Goal: Task Accomplishment & Management: Manage account settings

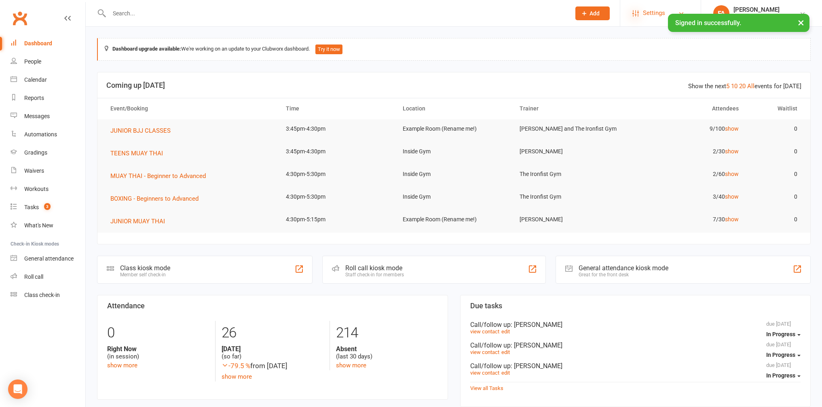
click at [634, 15] on icon at bounding box center [635, 13] width 6 height 6
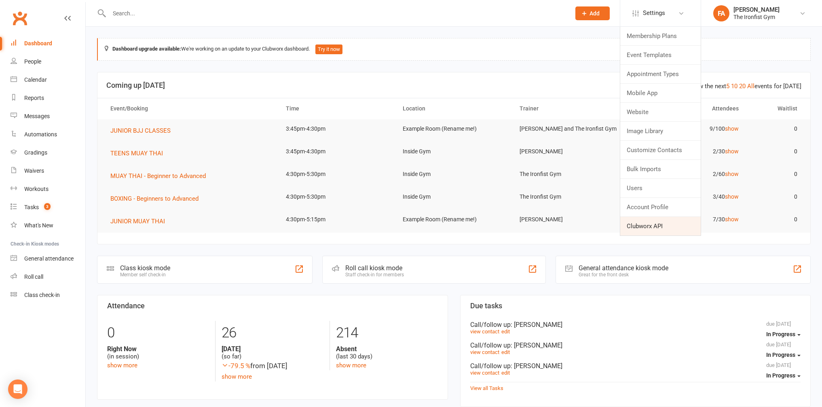
click at [640, 227] on link "Clubworx API" at bounding box center [660, 226] width 80 height 19
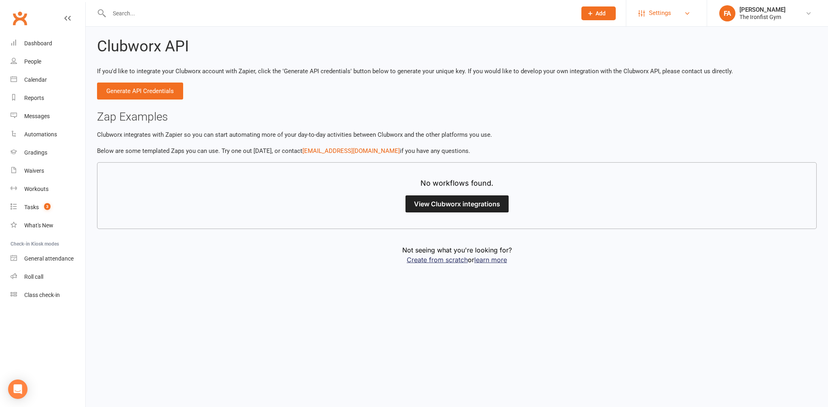
click at [661, 15] on span "Settings" at bounding box center [660, 13] width 22 height 18
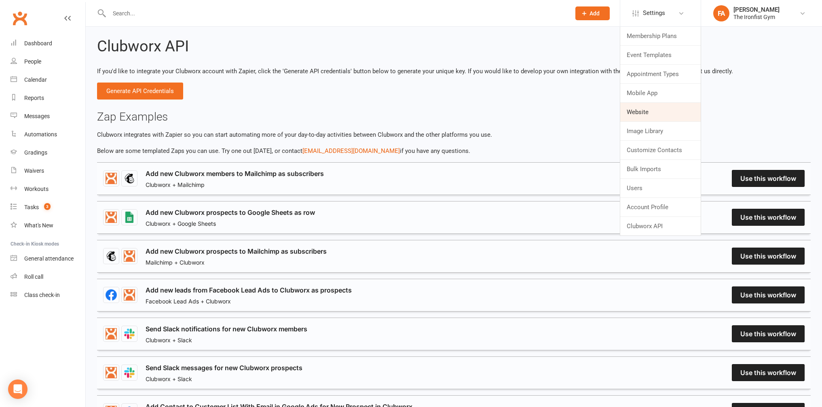
click at [639, 115] on link "Website" at bounding box center [660, 112] width 80 height 19
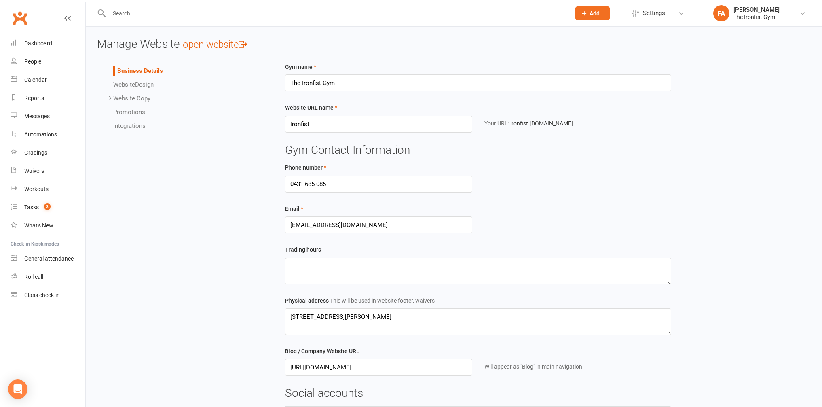
click at [133, 122] on link "Integrations" at bounding box center [129, 125] width 32 height 7
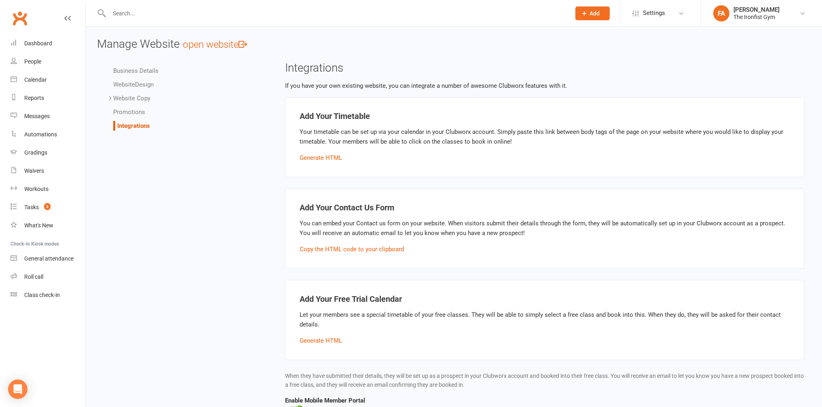
scroll to position [93, 0]
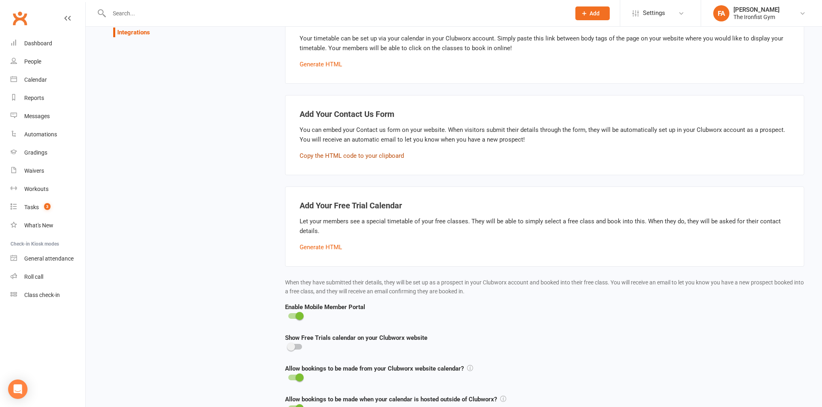
click at [329, 156] on button "Copy the HTML code to your clipboard" at bounding box center [351, 156] width 104 height 10
click at [224, 157] on div "Business Details Website Design Website Copy Homepage Contact Us Gallery Terms …" at bounding box center [453, 211] width 725 height 487
click at [271, 116] on div "Business Details Website Design Website Copy Homepage Contact Us Gallery Terms …" at bounding box center [453, 211] width 725 height 487
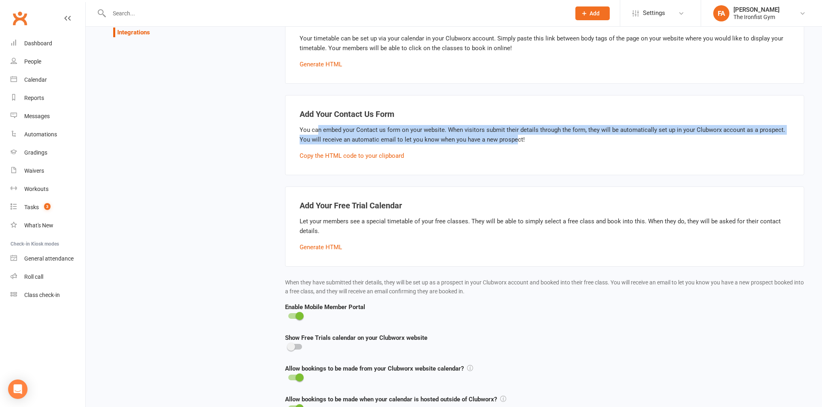
drag, startPoint x: 316, startPoint y: 129, endPoint x: 514, endPoint y: 137, distance: 197.8
click at [514, 137] on p "You can embed your Contact us form on your website. When visitors submit their …" at bounding box center [544, 134] width 490 height 19
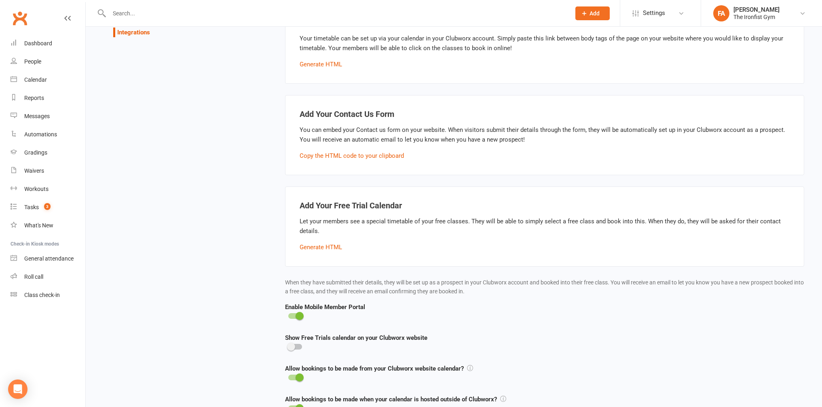
click at [261, 129] on div "Business Details Website Design Website Copy Homepage Contact Us Gallery Terms …" at bounding box center [453, 211] width 725 height 487
click at [255, 131] on div "Business Details Website Design Website Copy Homepage Contact Us Gallery Terms …" at bounding box center [453, 211] width 725 height 487
click at [141, 178] on div "Business Details Website Design Website Copy Homepage Contact Us Gallery Terms …" at bounding box center [453, 211] width 725 height 487
click at [36, 171] on div "Waivers" at bounding box center [34, 170] width 20 height 6
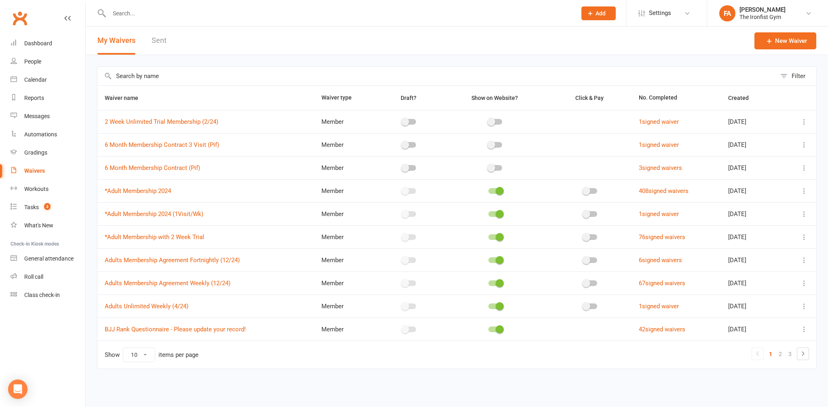
click at [92, 203] on div "Filter Waiver name Waiver type Draft? Show on Website? Click & Pay No. Complete…" at bounding box center [457, 223] width 742 height 336
click at [92, 192] on div "Filter Waiver name Waiver type Draft? Show on Website? Click & Pay No. Complete…" at bounding box center [457, 223] width 742 height 336
click at [781, 354] on link "2" at bounding box center [780, 353] width 10 height 11
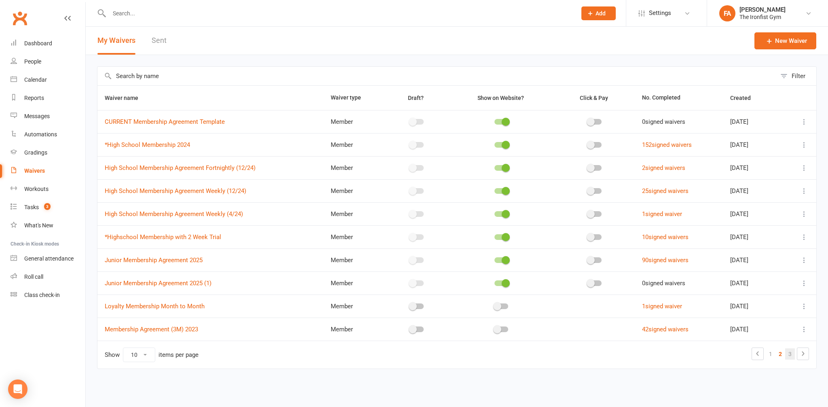
click at [788, 352] on link "3" at bounding box center [790, 353] width 10 height 11
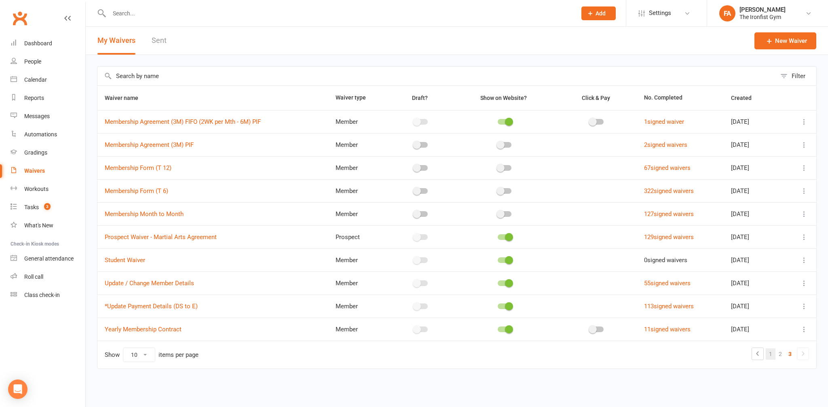
click at [771, 352] on link "1" at bounding box center [770, 353] width 10 height 11
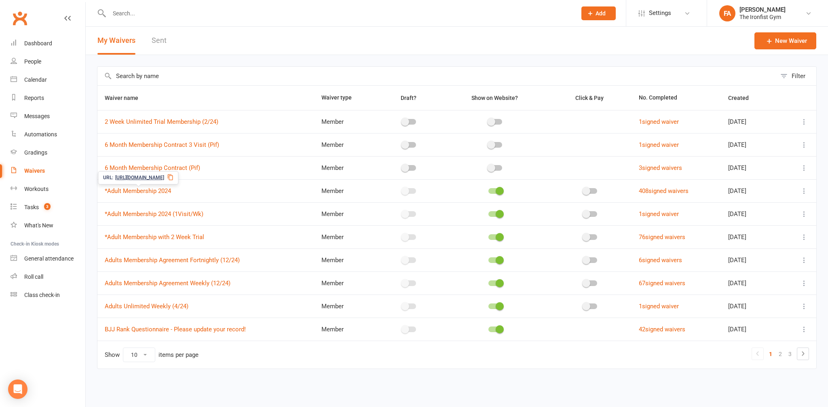
click at [131, 177] on span "https://app.clubworx.com/s/TaDJvnfd" at bounding box center [139, 178] width 49 height 8
click at [173, 176] on icon at bounding box center [170, 177] width 5 height 6
click at [91, 191] on div "Filter Waiver name Waiver type Draft? Show on Website? Click & Pay No. Complete…" at bounding box center [457, 223] width 742 height 336
click at [162, 41] on link "Sent" at bounding box center [159, 41] width 15 height 28
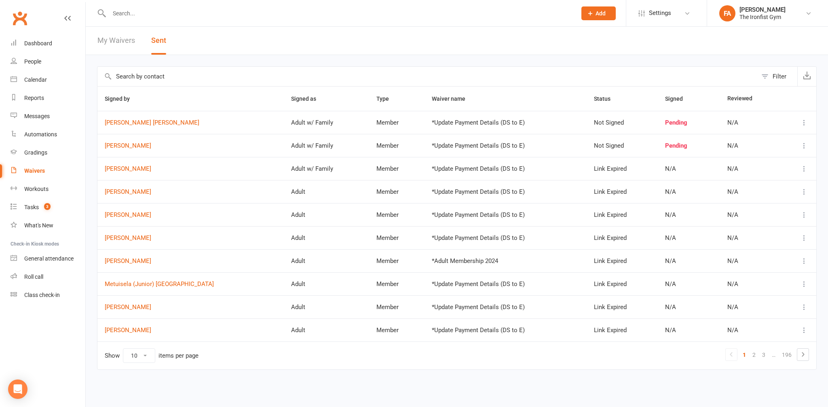
click at [113, 37] on link "My Waivers" at bounding box center [116, 41] width 38 height 28
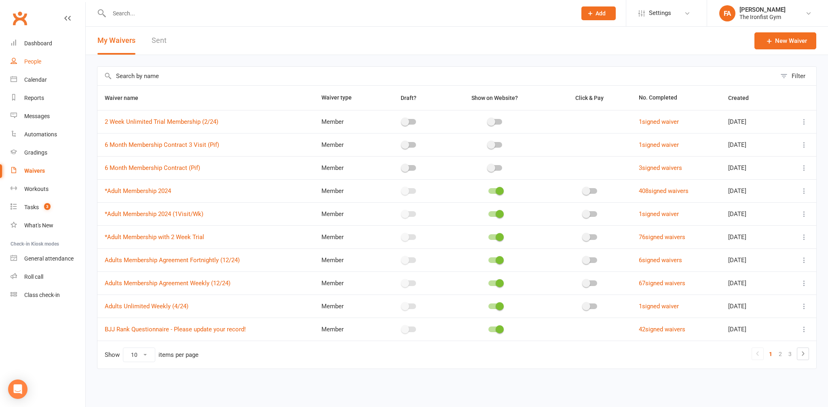
click at [29, 66] on link "People" at bounding box center [48, 62] width 75 height 18
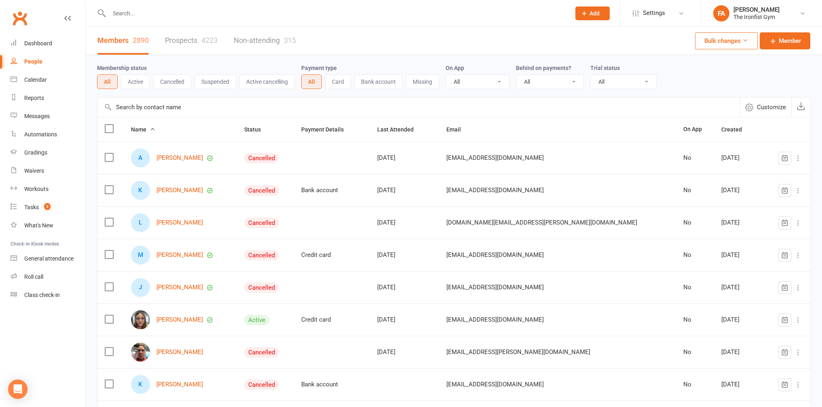
click at [182, 39] on link "Prospects 4223" at bounding box center [191, 41] width 53 height 28
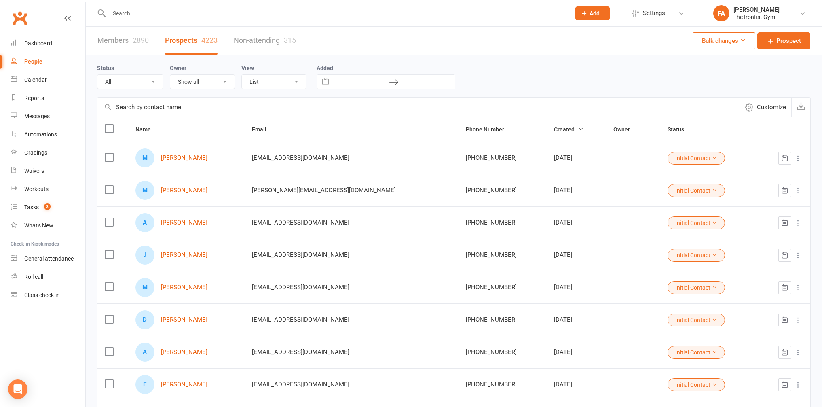
click at [246, 46] on link "Non-attending 315" at bounding box center [265, 41] width 62 height 28
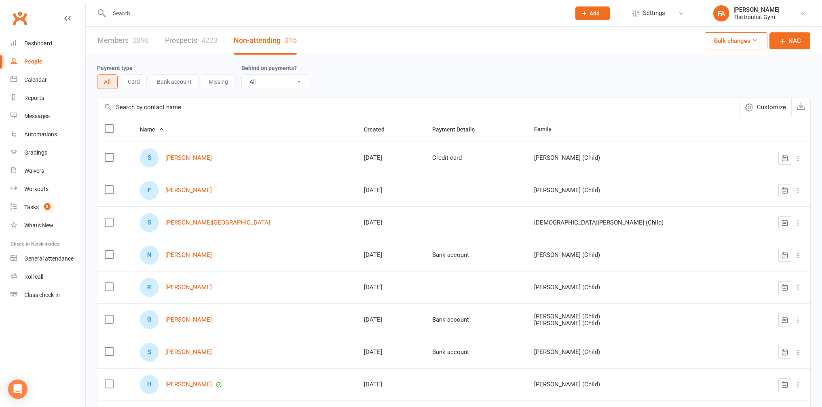
scroll to position [130, 0]
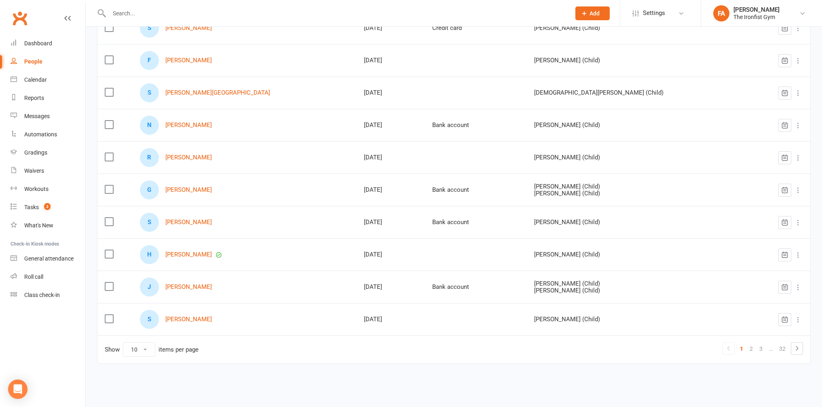
click at [136, 347] on select "10 25 50 100" at bounding box center [139, 349] width 32 height 14
select select "100"
click at [123, 342] on select "10 25 50 100" at bounding box center [139, 349] width 32 height 14
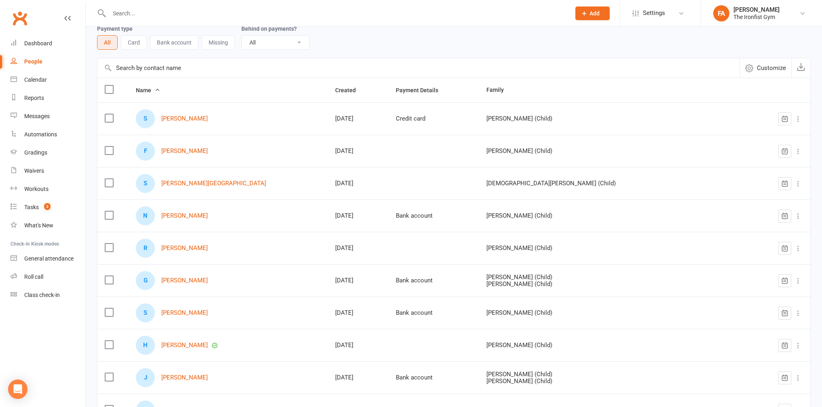
scroll to position [0, 0]
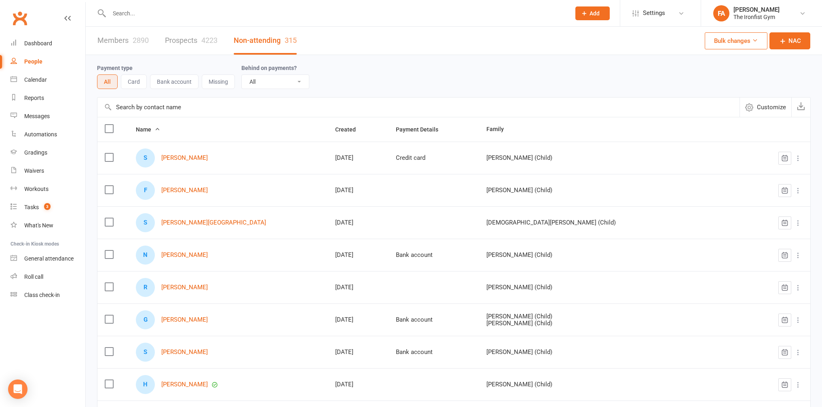
click at [171, 44] on link "Prospects 4223" at bounding box center [191, 41] width 53 height 28
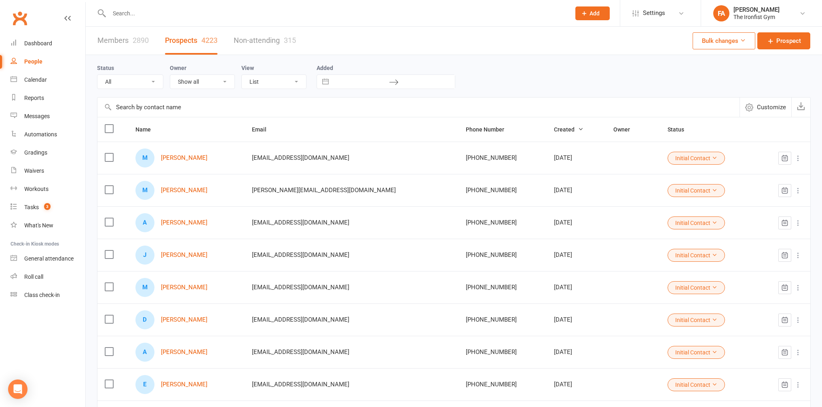
click at [670, 159] on button "Initial Contact" at bounding box center [695, 158] width 57 height 13
click at [676, 78] on div "Status All (No status set) (Invalid status) Initial Contact Trial Requested Fol…" at bounding box center [453, 76] width 713 height 26
click at [653, 80] on div "Status All (No status set) (Invalid status) Initial Contact Trial Requested Fol…" at bounding box center [453, 76] width 713 height 26
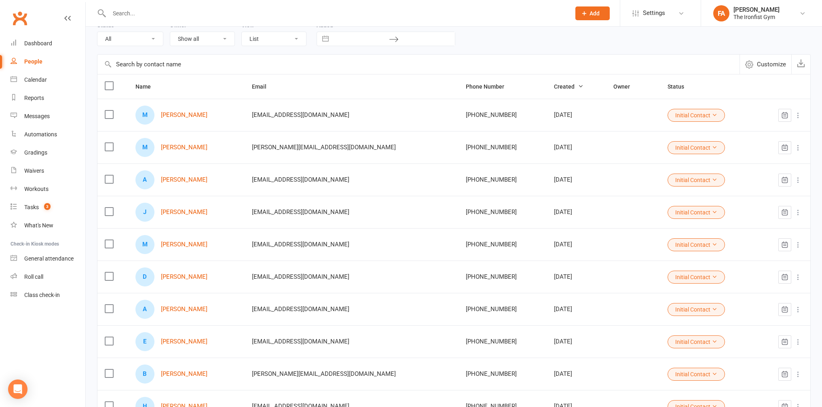
scroll to position [130, 0]
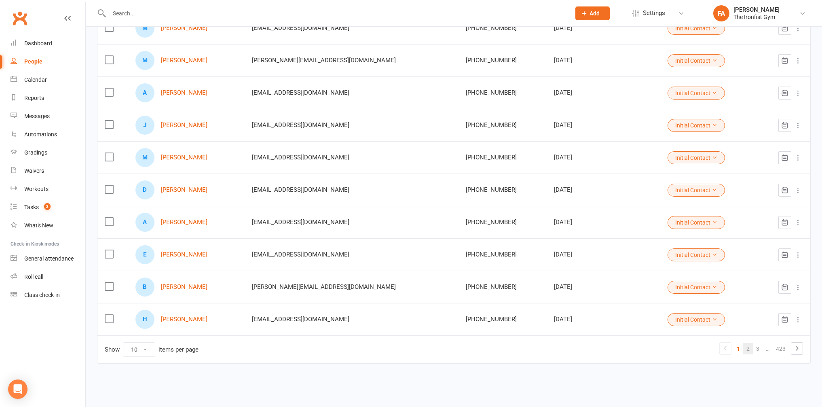
click at [748, 348] on link "2" at bounding box center [748, 348] width 10 height 11
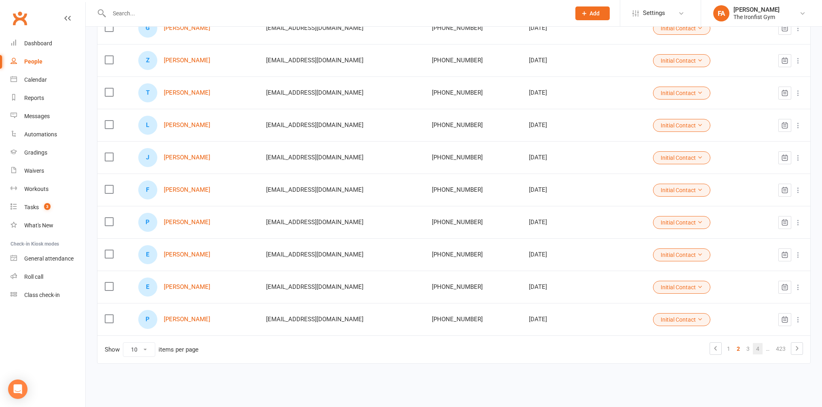
click at [755, 348] on link "4" at bounding box center [757, 348] width 10 height 11
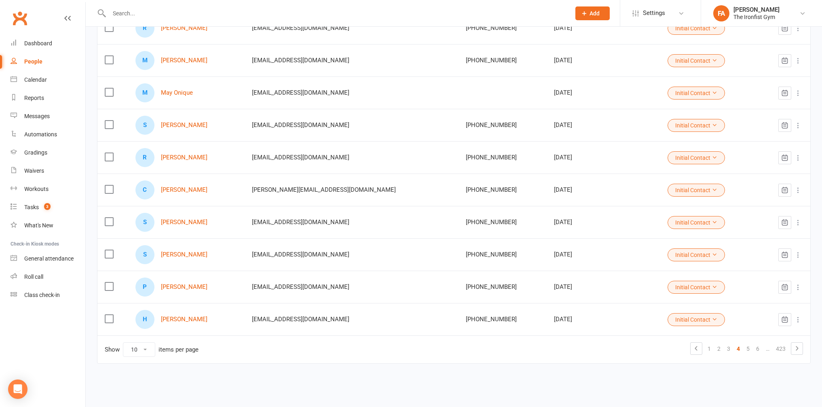
click at [569, 386] on div "Members 2890 Prospects 4223 Non-attending 315 Bulk changes Prospect Status All …" at bounding box center [454, 146] width 736 height 498
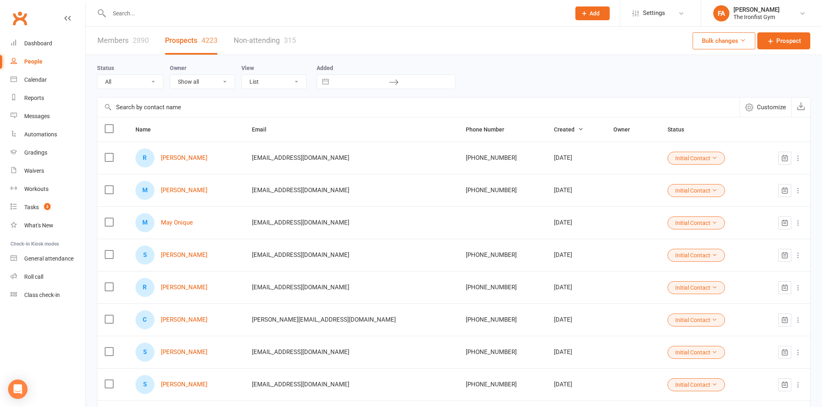
click at [683, 153] on button "Initial Contact" at bounding box center [695, 158] width 57 height 13
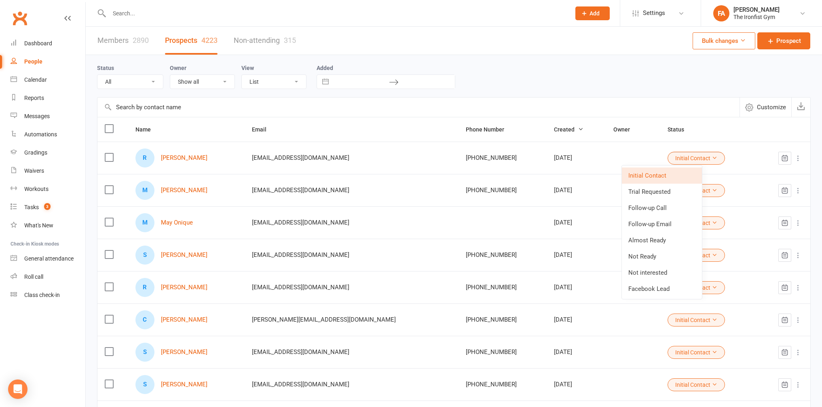
click at [636, 78] on div "Status All (No status set) (Invalid status) Initial Contact Trial Requested Fol…" at bounding box center [453, 76] width 713 height 26
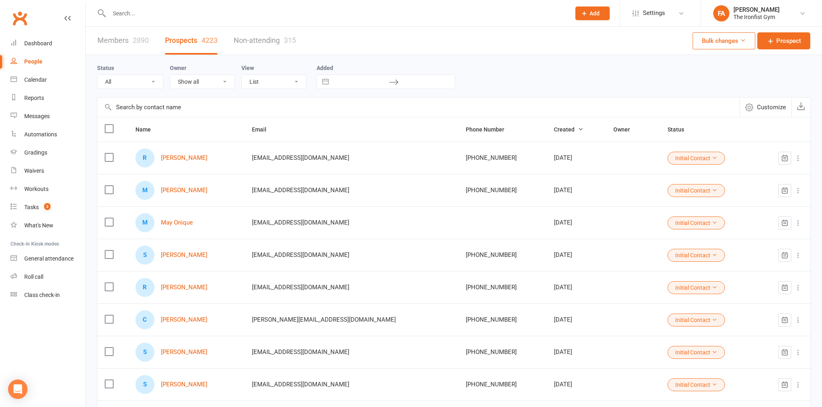
click at [526, 74] on div "Status All (No status set) (Invalid status) Initial Contact Trial Requested Fol…" at bounding box center [453, 76] width 713 height 26
click at [641, 10] on link "Settings" at bounding box center [660, 13] width 56 height 18
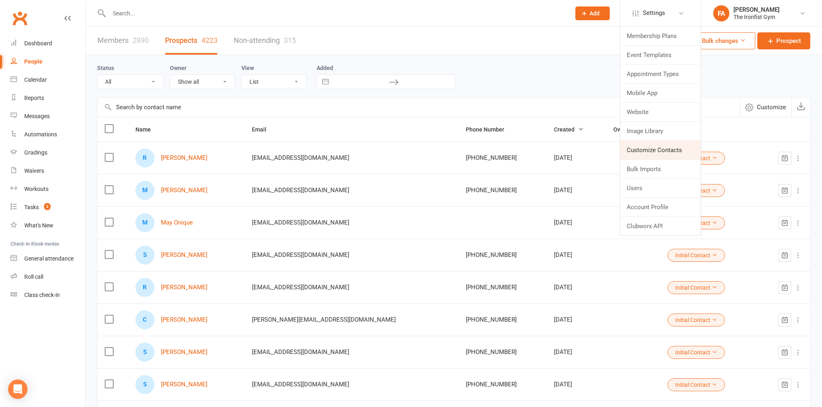
click at [643, 150] on link "Customize Contacts" at bounding box center [660, 150] width 80 height 19
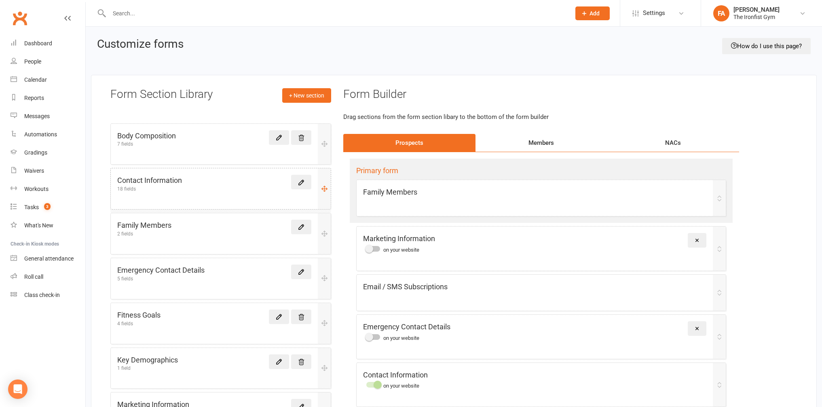
click at [204, 191] on div "Contact Information 18 fields" at bounding box center [214, 183] width 194 height 17
click at [272, 184] on div "Contact Information 18 fields" at bounding box center [214, 183] width 194 height 17
click at [538, 149] on div "Members" at bounding box center [541, 143] width 132 height 18
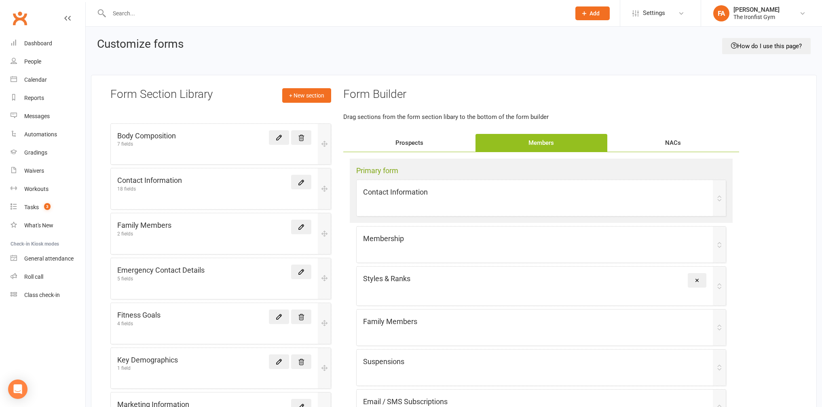
click at [646, 139] on div "NACs" at bounding box center [673, 143] width 132 height 18
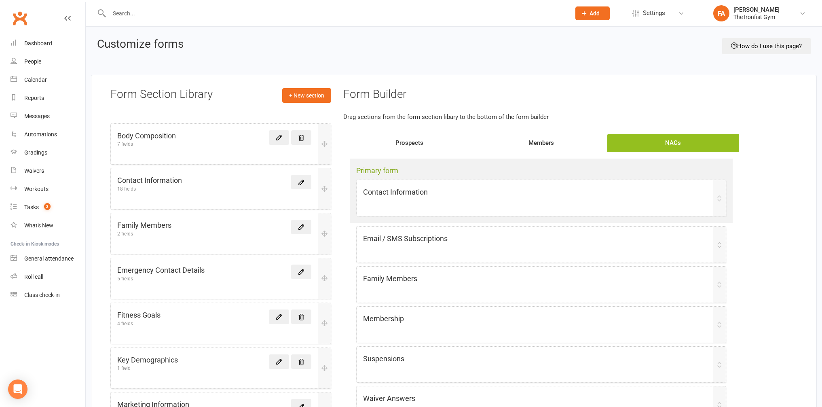
click at [413, 137] on div "Prospects" at bounding box center [409, 143] width 132 height 18
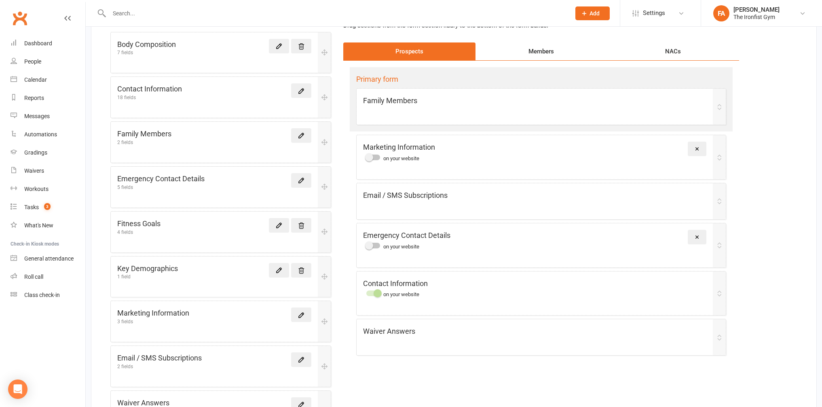
scroll to position [153, 0]
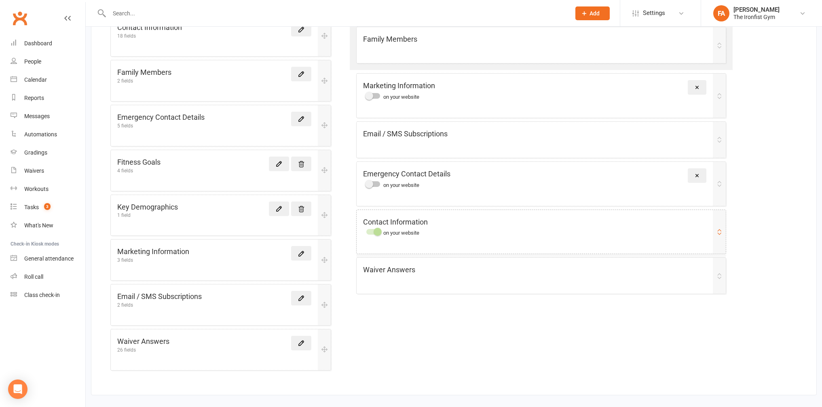
click at [470, 230] on div "Contact Information on your website" at bounding box center [534, 226] width 343 height 20
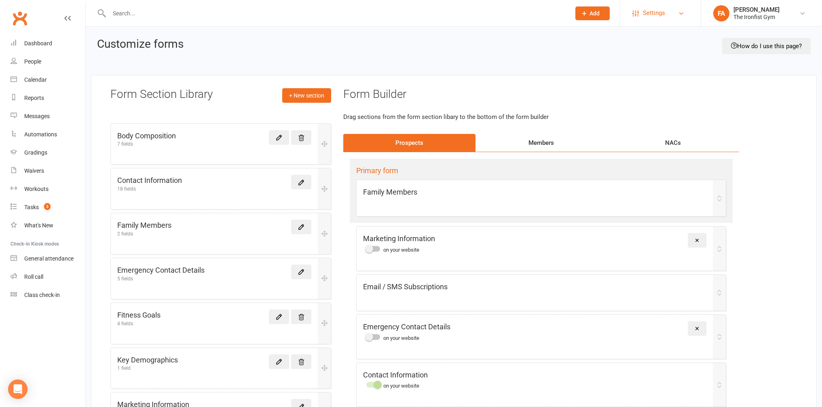
click at [651, 13] on span "Settings" at bounding box center [654, 13] width 22 height 18
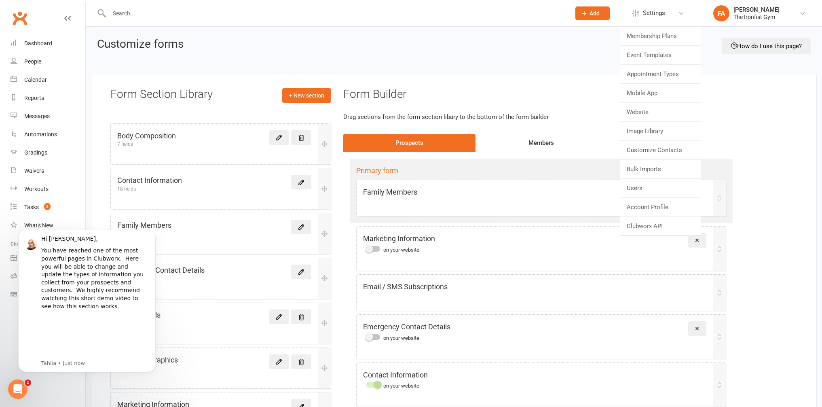
click at [763, 114] on div "Form Section Library + New section Body Composition 7 fields Contact Informatio…" at bounding box center [453, 311] width 725 height 473
click at [95, 147] on div "Form Section Library + New section Body Composition 7 fields Contact Informatio…" at bounding box center [453, 311] width 725 height 473
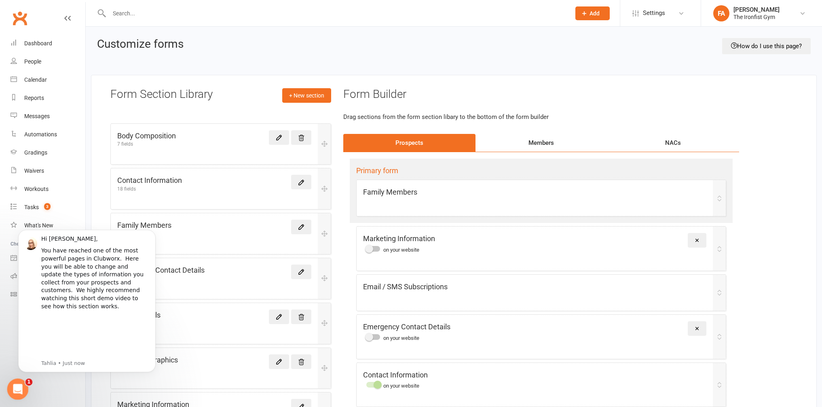
drag, startPoint x: 17, startPoint y: 383, endPoint x: 31, endPoint y: 756, distance: 373.6
click at [17, 382] on icon "Open Intercom Messenger" at bounding box center [16, 387] width 13 height 13
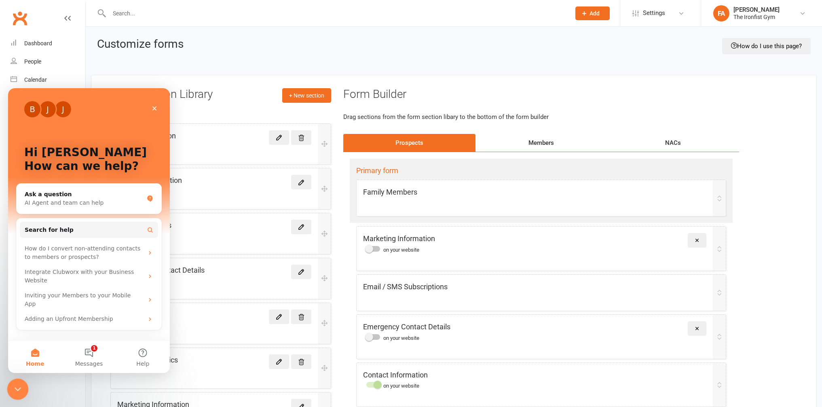
click at [13, 381] on div "Close Intercom Messenger" at bounding box center [16, 387] width 19 height 19
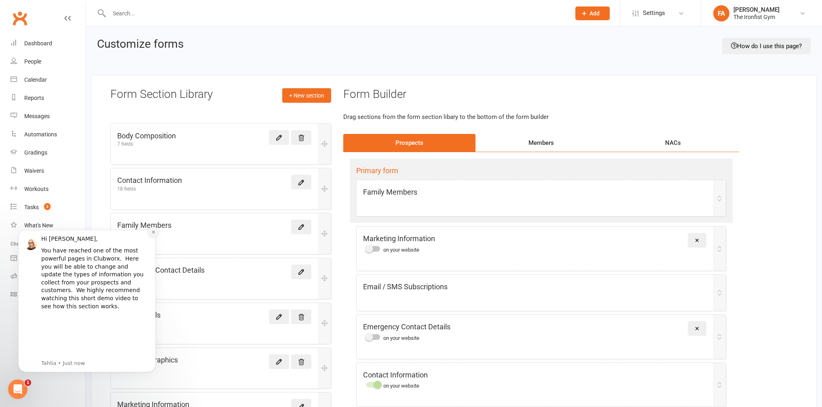
click at [150, 232] on button "Dismiss notification" at bounding box center [153, 232] width 11 height 11
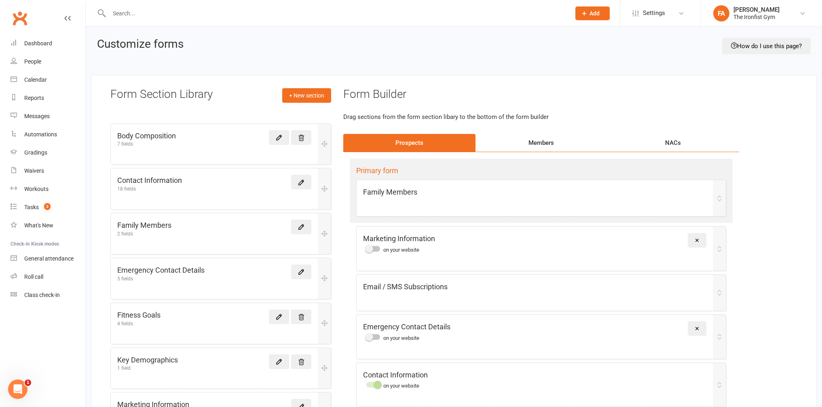
click at [192, 71] on div "Customize forms How do I use this page? Form Section Library + New section Body…" at bounding box center [454, 287] width 736 height 521
click at [718, 198] on icon at bounding box center [719, 198] width 6 height 6
click at [235, 231] on div "Family Members 2 fields" at bounding box center [214, 227] width 194 height 17
click at [296, 226] on link at bounding box center [301, 226] width 20 height 15
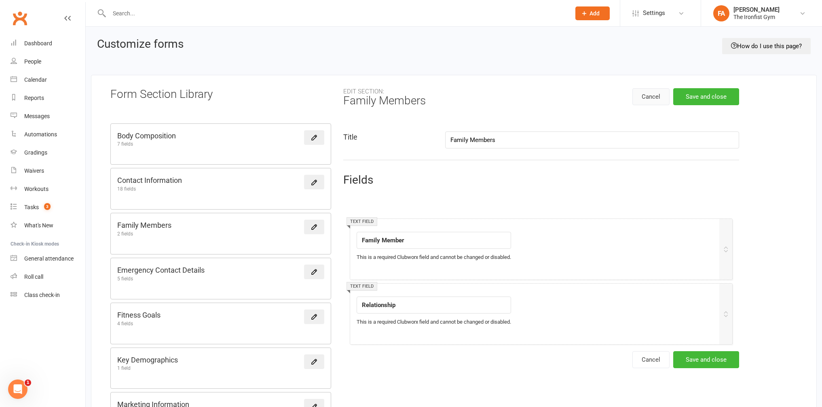
click at [650, 93] on button "Cancel" at bounding box center [650, 96] width 37 height 17
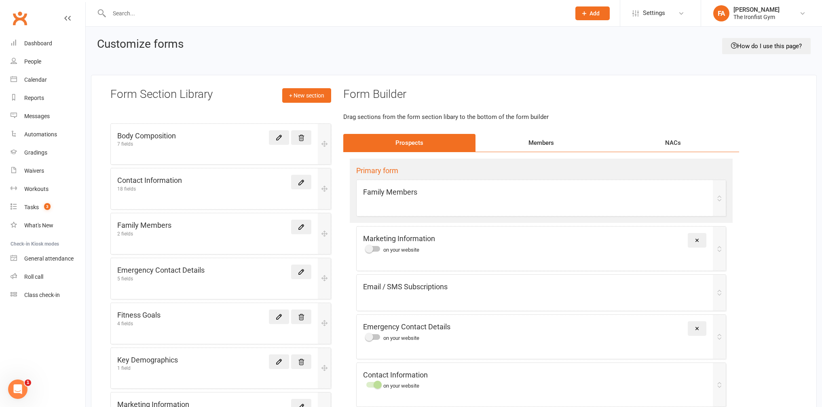
click at [522, 142] on div "Members" at bounding box center [541, 143] width 132 height 18
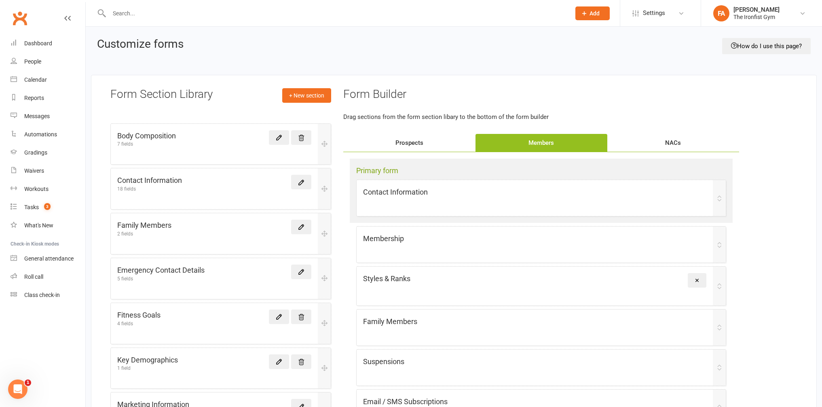
click at [649, 142] on div "NACs" at bounding box center [673, 143] width 132 height 18
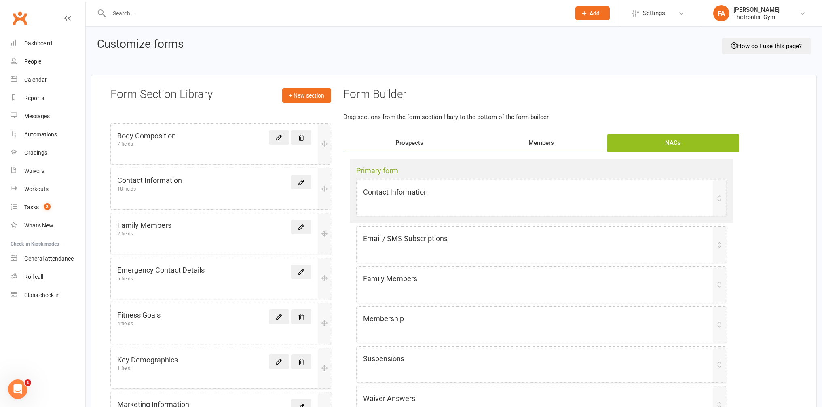
click at [402, 143] on div "Prospects" at bounding box center [409, 143] width 132 height 18
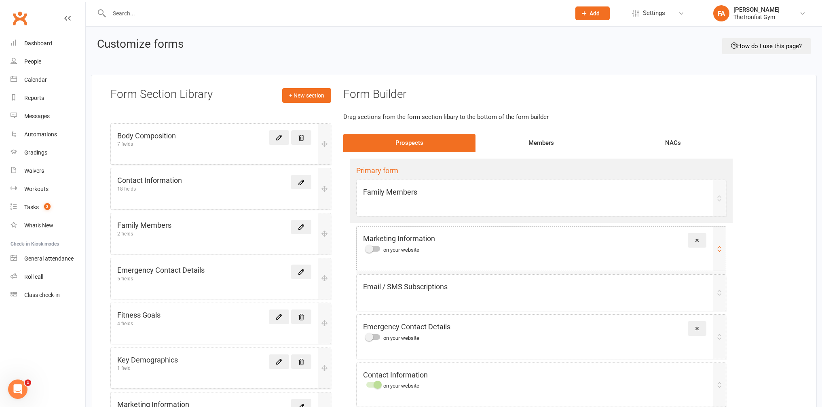
click at [597, 246] on div "Marketing Information on your website Remove" at bounding box center [534, 243] width 343 height 20
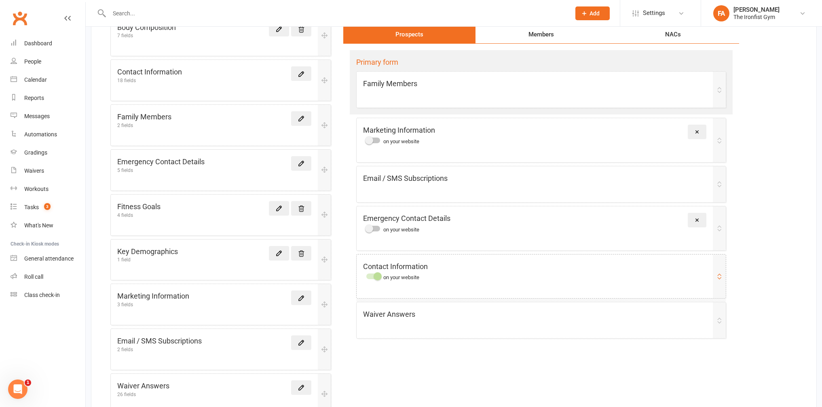
click at [559, 274] on div "Contact Information on your website" at bounding box center [534, 271] width 343 height 20
click at [294, 74] on link at bounding box center [301, 73] width 20 height 15
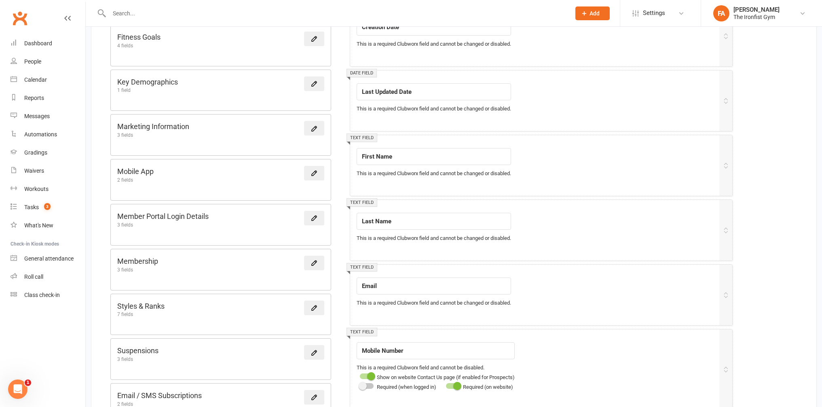
scroll to position [454, 0]
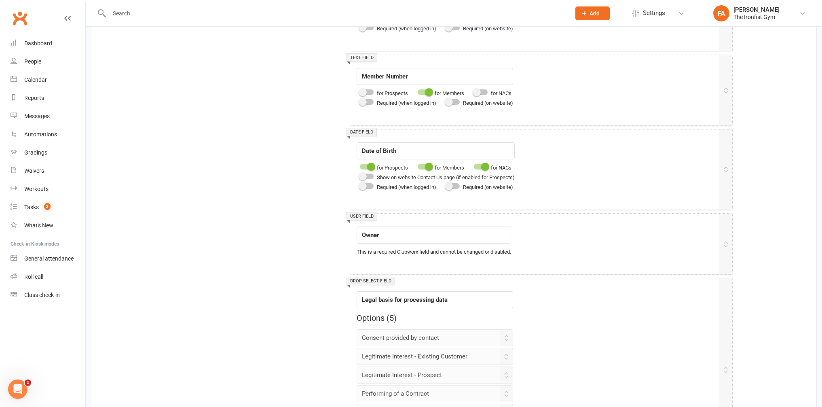
scroll to position [512, 0]
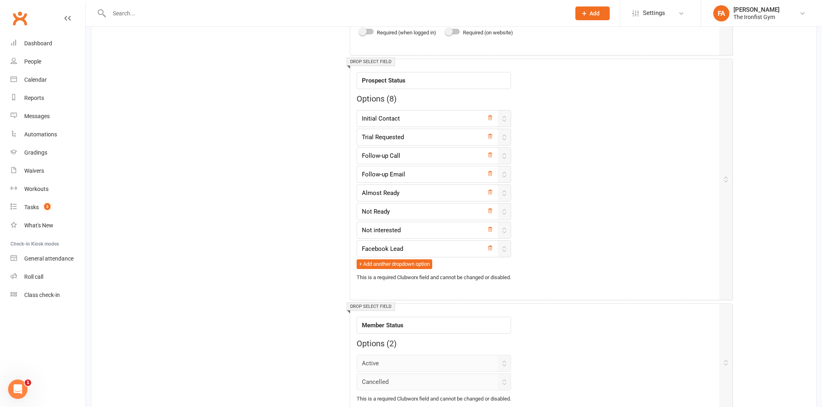
scroll to position [1110, 0]
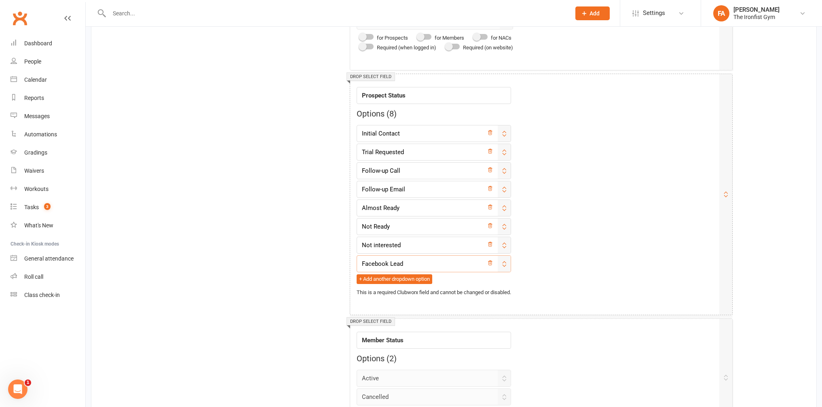
click at [399, 260] on input "Facebook Lead" at bounding box center [433, 263] width 154 height 17
click at [434, 189] on input "Follow-up Email" at bounding box center [433, 189] width 154 height 17
click at [420, 168] on input "Follow-up Call" at bounding box center [433, 170] width 154 height 17
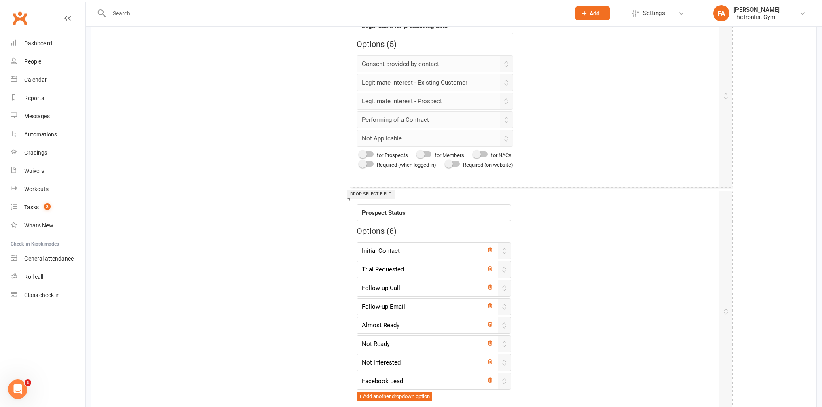
click at [131, 137] on div "Form Section Library Body Composition 7 fields Contact Information 18 fields Fa…" at bounding box center [453, 93] width 725 height 2025
click at [35, 101] on div "Reports" at bounding box center [34, 98] width 20 height 6
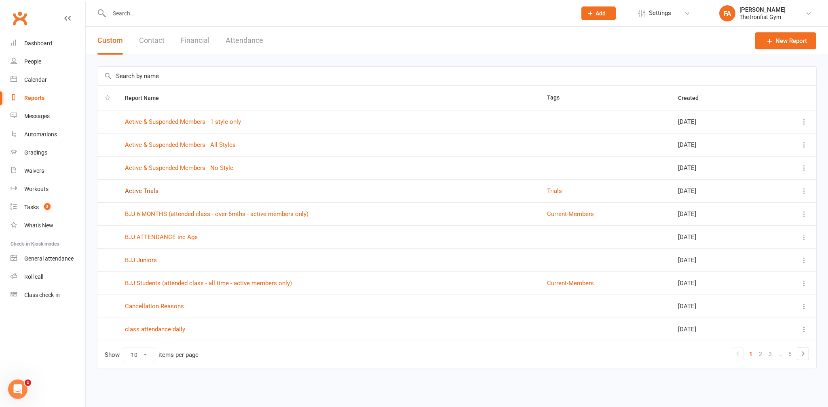
click at [143, 190] on link "Active Trials" at bounding box center [142, 190] width 34 height 7
click at [143, 350] on select "10 25 50 100" at bounding box center [139, 355] width 32 height 14
select select "100"
click at [123, 348] on select "10 25 50 100" at bounding box center [139, 355] width 32 height 14
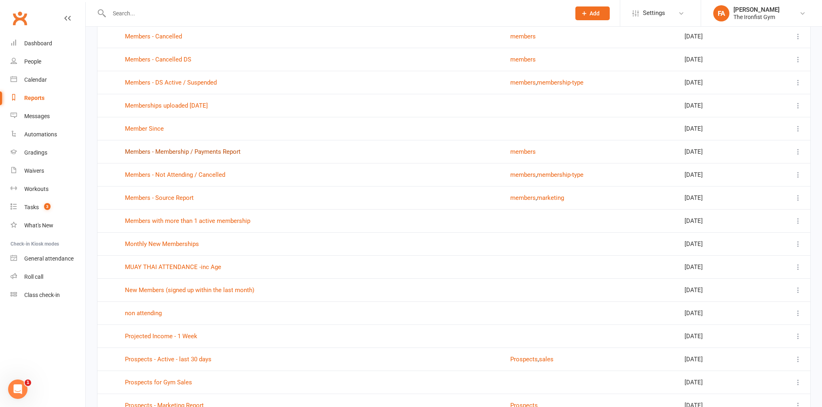
scroll to position [1018, 0]
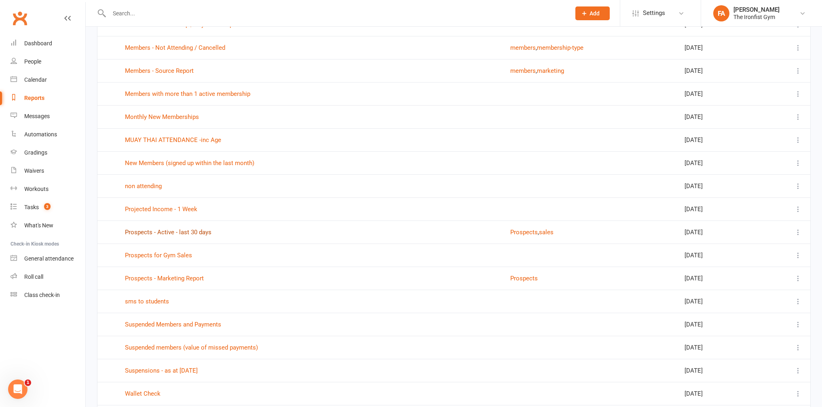
click at [137, 234] on link "Prospects - Active - last 30 days" at bounding box center [168, 231] width 86 height 7
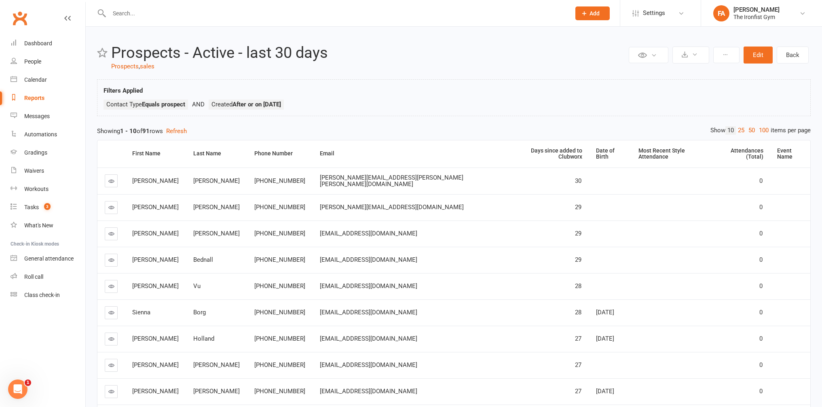
click at [550, 131] on div "Showing 1 - 10 of 91 rows Refresh" at bounding box center [453, 131] width 713 height 10
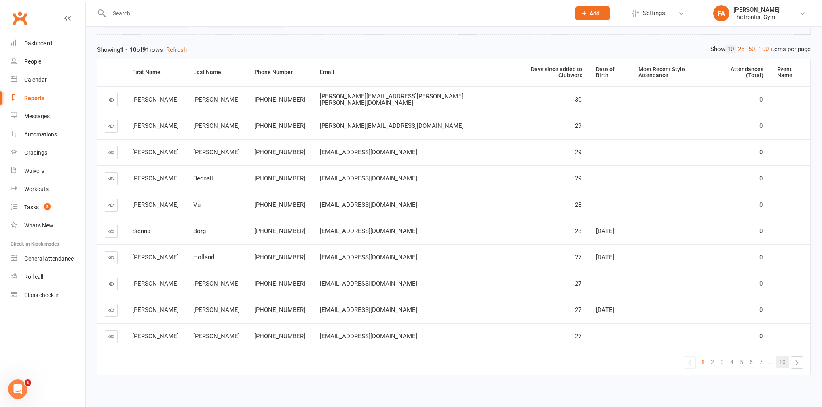
click at [780, 356] on span "10" at bounding box center [782, 361] width 6 height 11
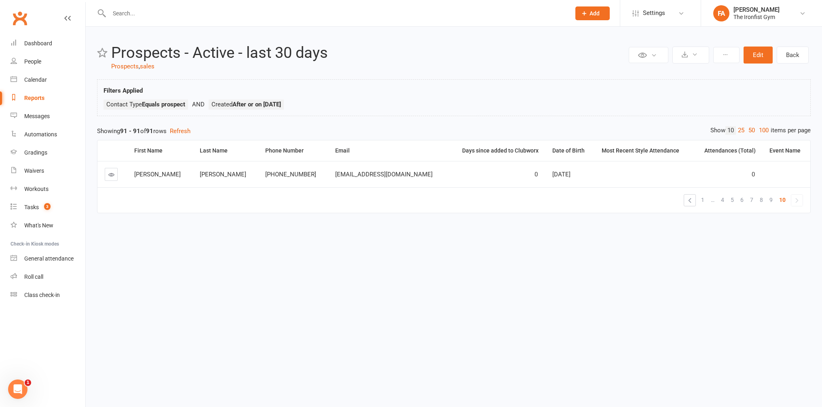
scroll to position [0, 0]
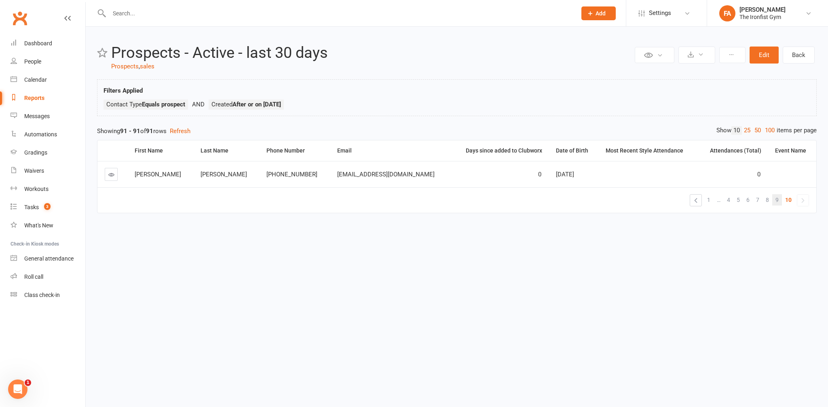
click at [774, 200] on link "9" at bounding box center [777, 199] width 10 height 11
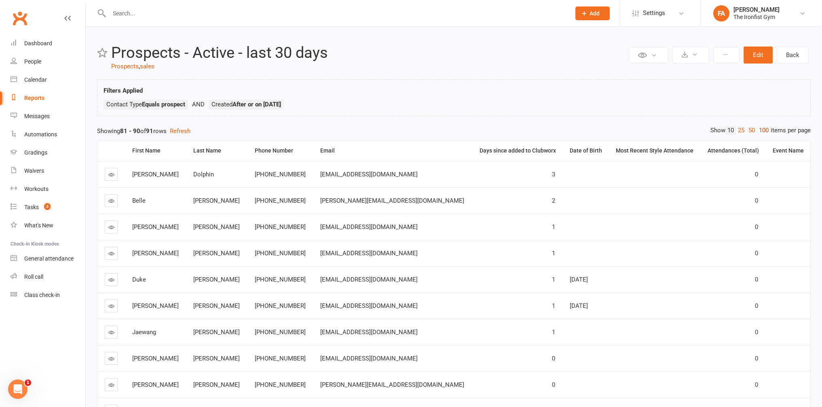
click at [761, 129] on link "100" at bounding box center [763, 130] width 14 height 8
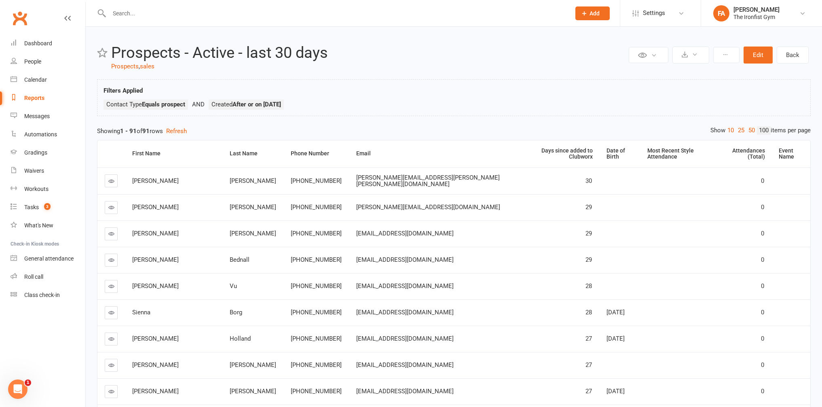
click at [472, 53] on h2 "Prospects - Active - last 30 days" at bounding box center [368, 52] width 515 height 17
click at [18, 38] on link "Dashboard" at bounding box center [48, 43] width 75 height 18
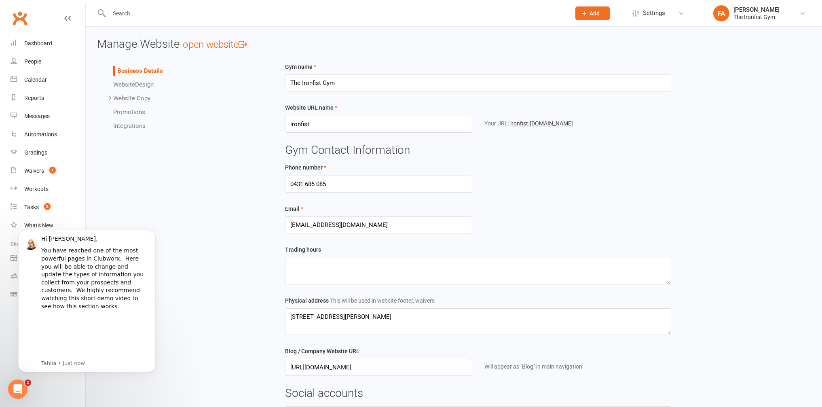
click at [123, 124] on link "Integrations" at bounding box center [129, 125] width 32 height 7
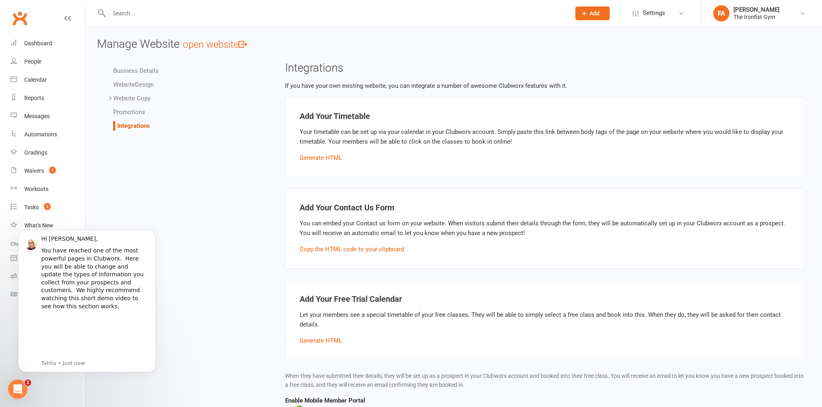
click at [248, 169] on div "Business Details Website Design Website Copy Homepage Contact Us Gallery Terms …" at bounding box center [453, 305] width 725 height 487
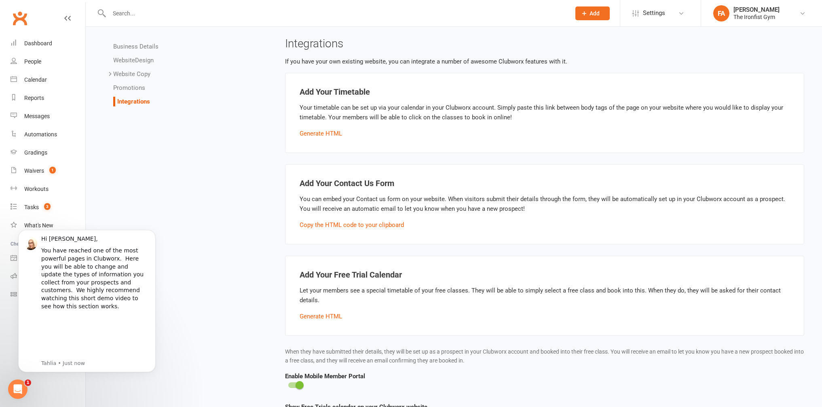
scroll to position [45, 0]
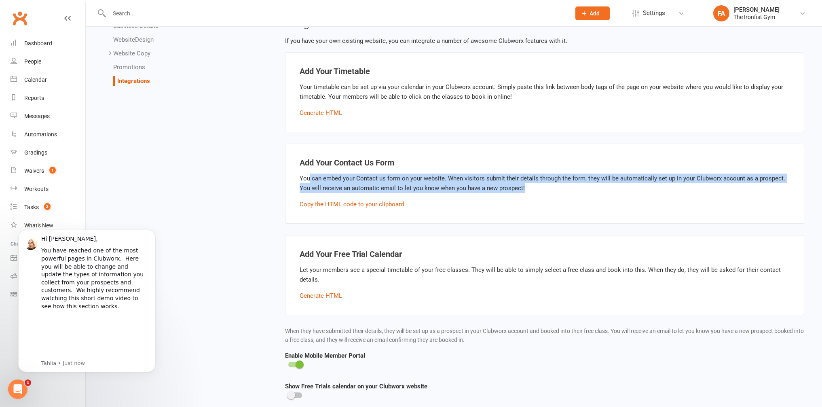
drag, startPoint x: 309, startPoint y: 178, endPoint x: 536, endPoint y: 185, distance: 226.8
click at [536, 185] on p "You can embed your Contact us form on your website. When visitors submit their …" at bounding box center [544, 182] width 490 height 19
click at [305, 200] on button "Copy the HTML code to your clipboard" at bounding box center [351, 204] width 104 height 10
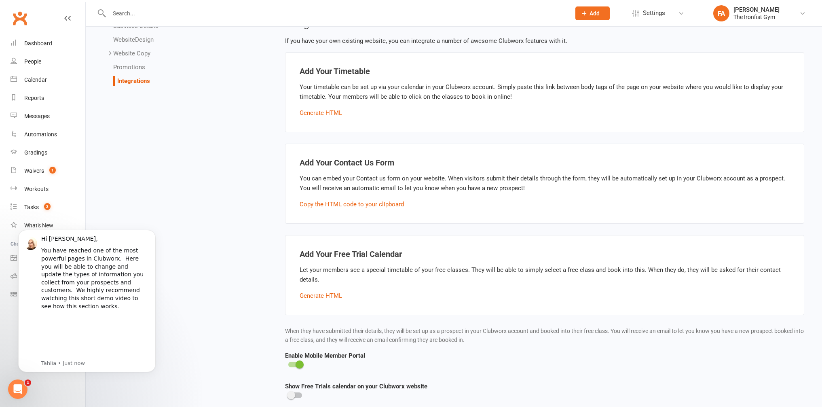
click at [261, 180] on div "Business Details Website Design Website Copy Homepage Contact Us Gallery Terms …" at bounding box center [453, 260] width 725 height 487
